Goal: Transaction & Acquisition: Book appointment/travel/reservation

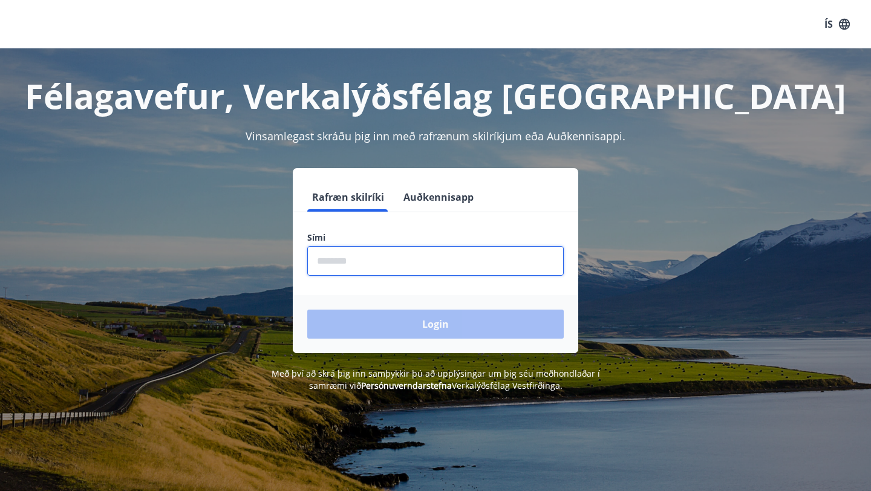
click at [438, 249] on input "phone" at bounding box center [435, 261] width 256 height 30
type input "********"
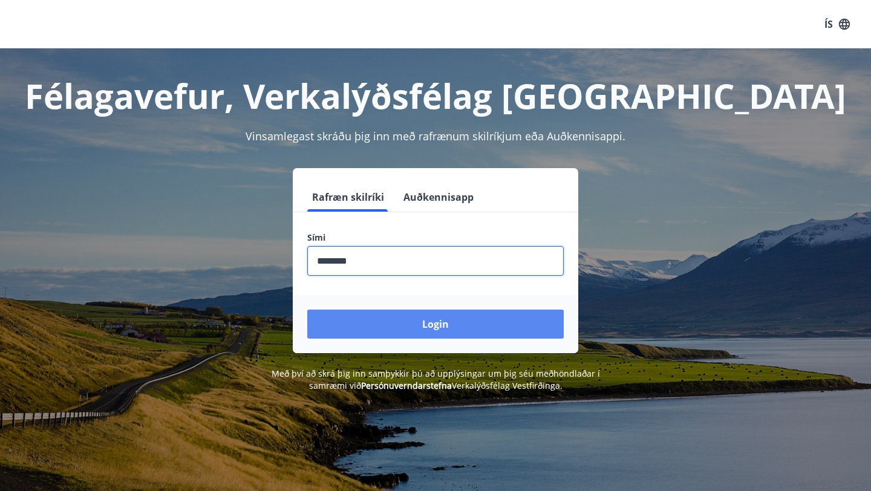
click at [439, 319] on button "Login" at bounding box center [435, 324] width 256 height 29
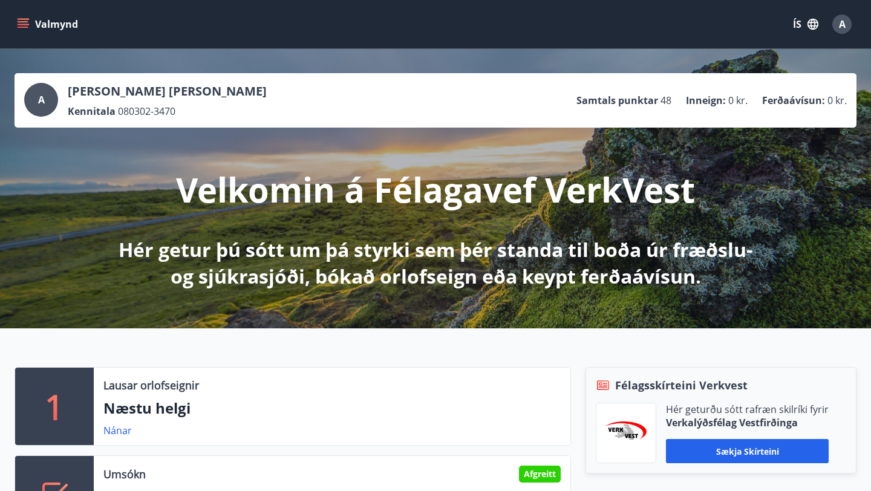
click at [25, 24] on icon "menu" at bounding box center [24, 24] width 13 height 1
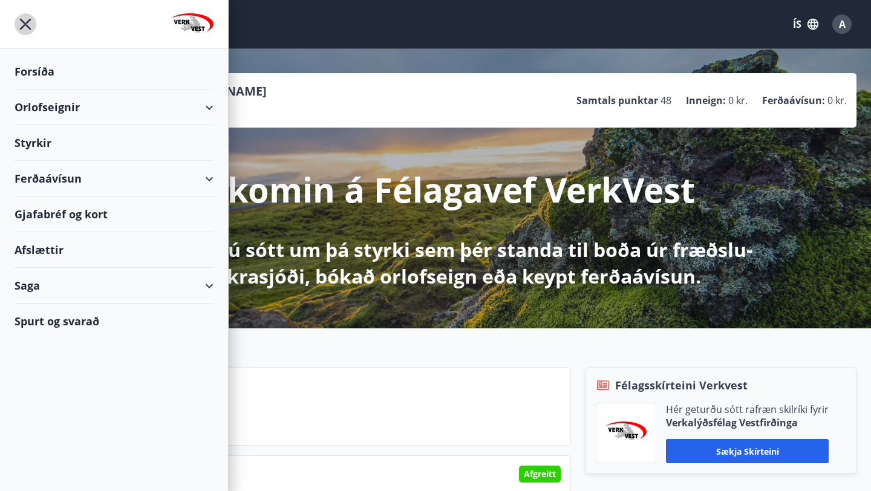
click at [25, 24] on icon "menu" at bounding box center [25, 24] width 2 height 2
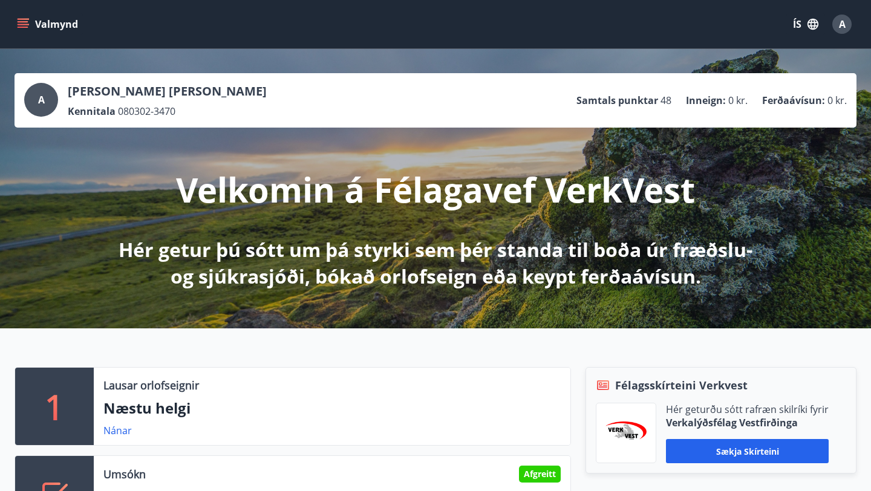
click at [21, 19] on icon "menu" at bounding box center [24, 19] width 13 height 1
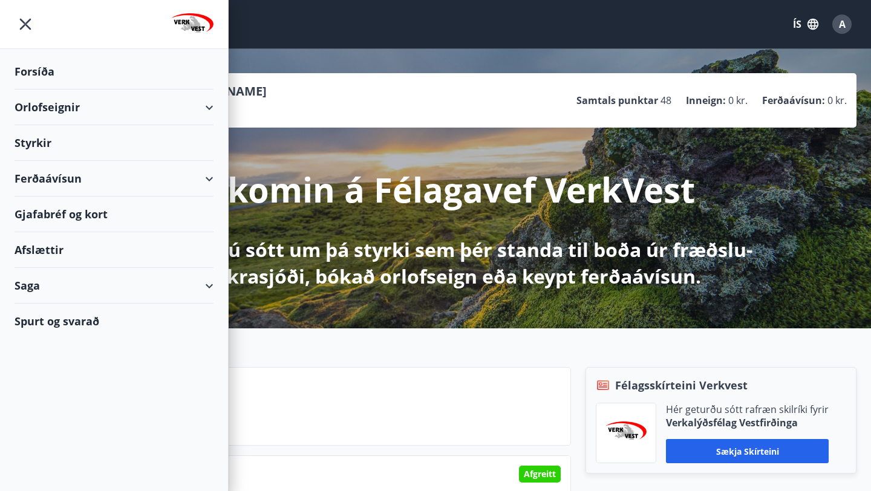
click at [70, 103] on div "Orlofseignir" at bounding box center [114, 107] width 199 height 36
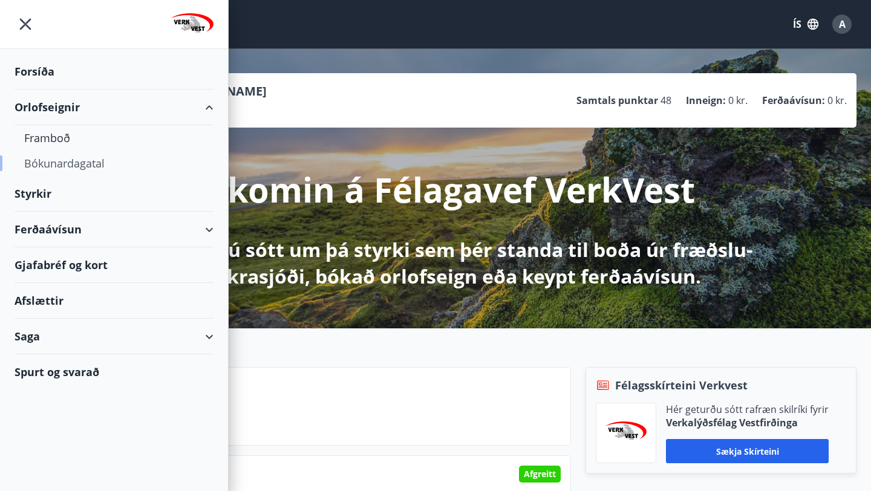
click at [73, 161] on div "Bókunardagatal" at bounding box center [114, 163] width 180 height 25
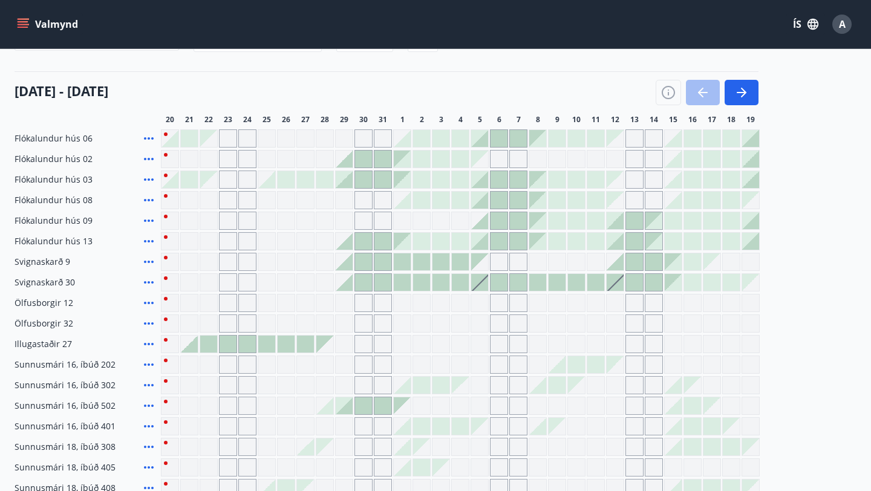
scroll to position [131, 0]
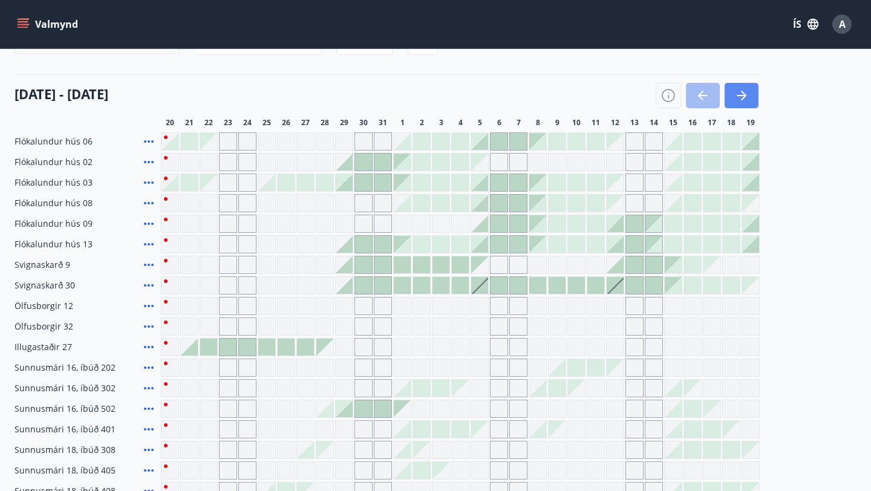
click at [745, 99] on icon "button" at bounding box center [741, 95] width 15 height 15
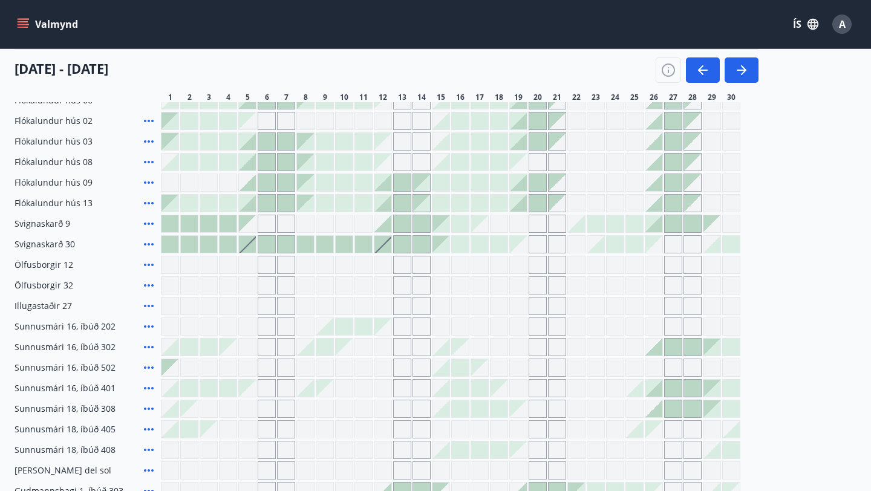
scroll to position [173, 0]
click at [388, 246] on div at bounding box center [382, 243] width 17 height 17
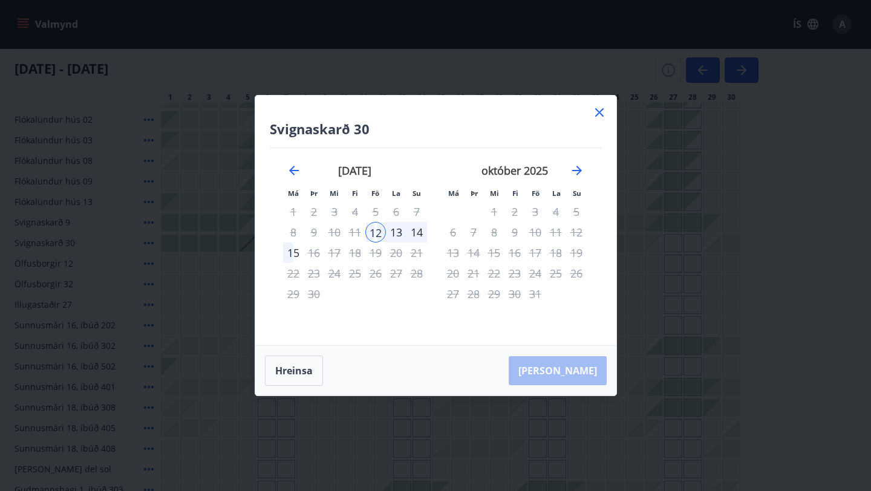
click at [418, 236] on div "14" at bounding box center [416, 232] width 21 height 21
